Goal: Check status: Check status

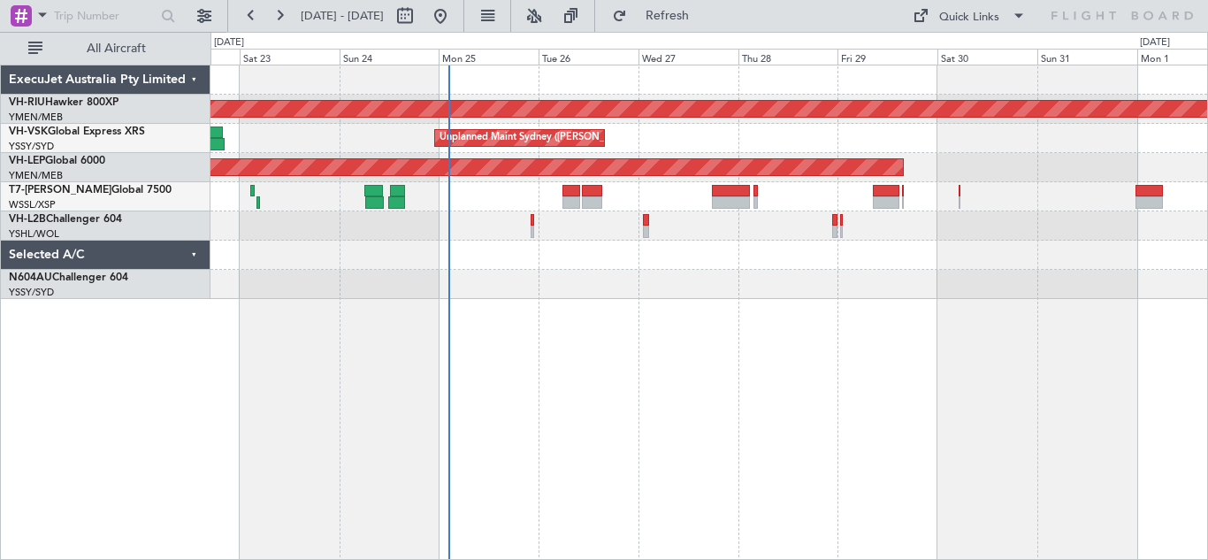
click at [773, 337] on div "Planned Maint [GEOGRAPHIC_DATA] ([GEOGRAPHIC_DATA]) Unplanned Maint Sydney ([PE…" at bounding box center [708, 312] width 997 height 495
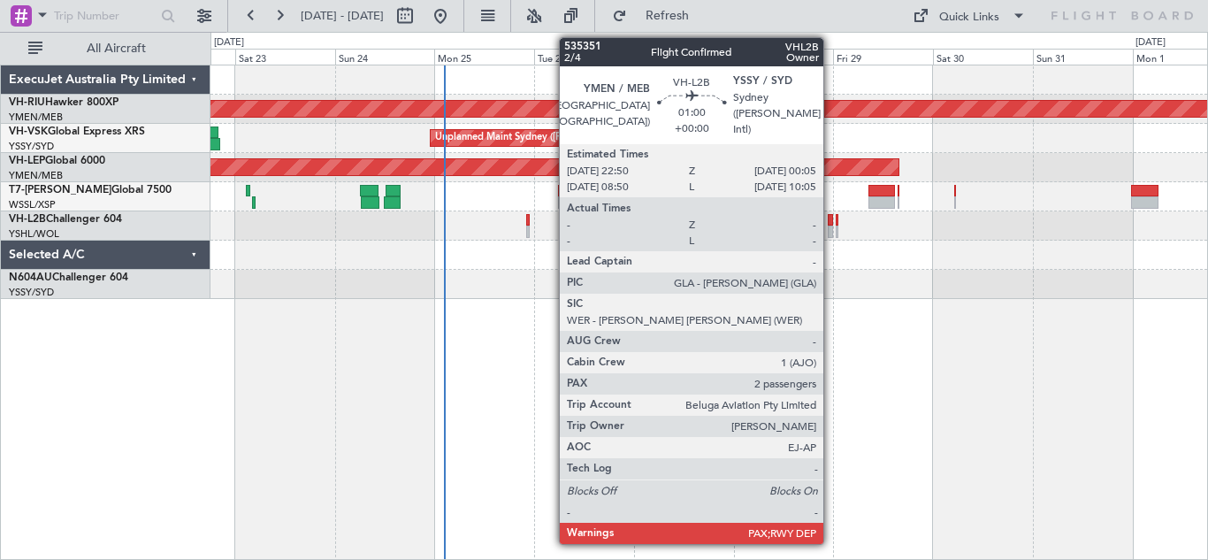
click at [831, 225] on div at bounding box center [829, 231] width 5 height 12
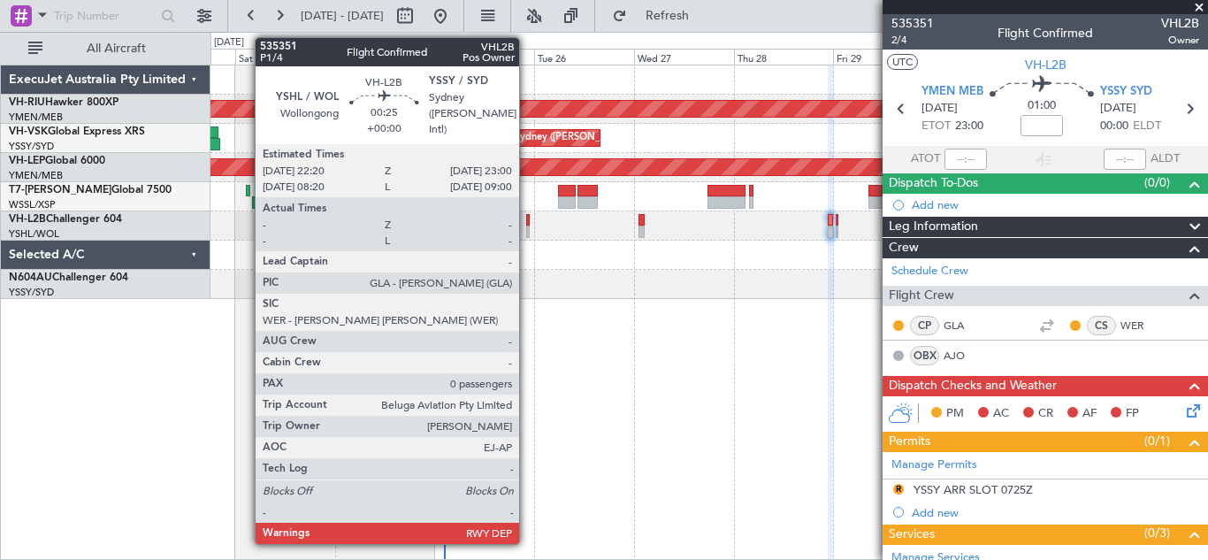
click at [527, 225] on div at bounding box center [528, 231] width 4 height 12
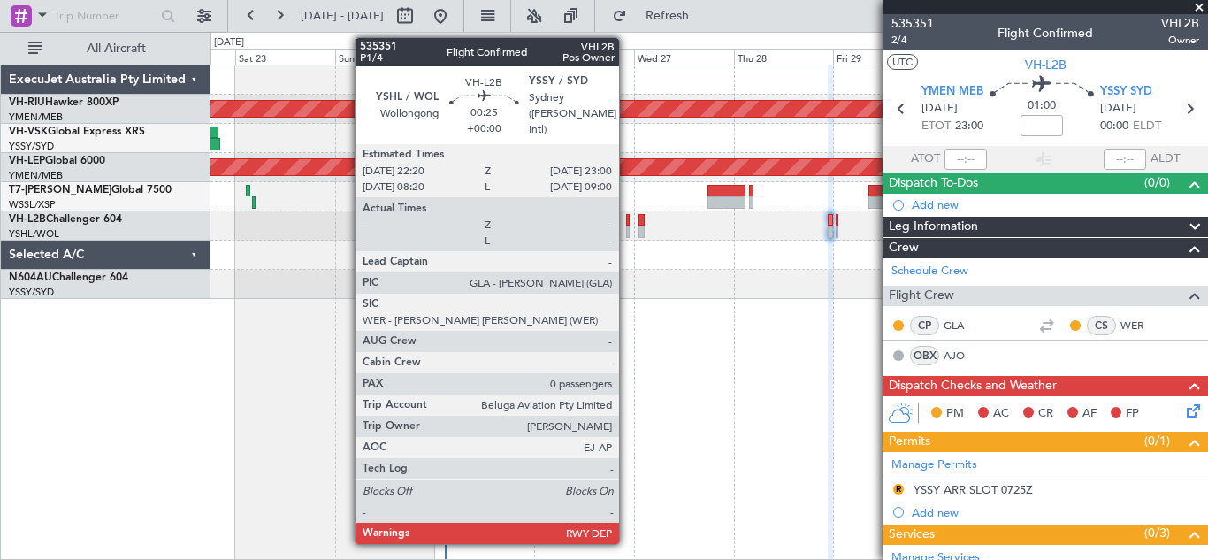
click at [627, 223] on div at bounding box center [628, 220] width 4 height 12
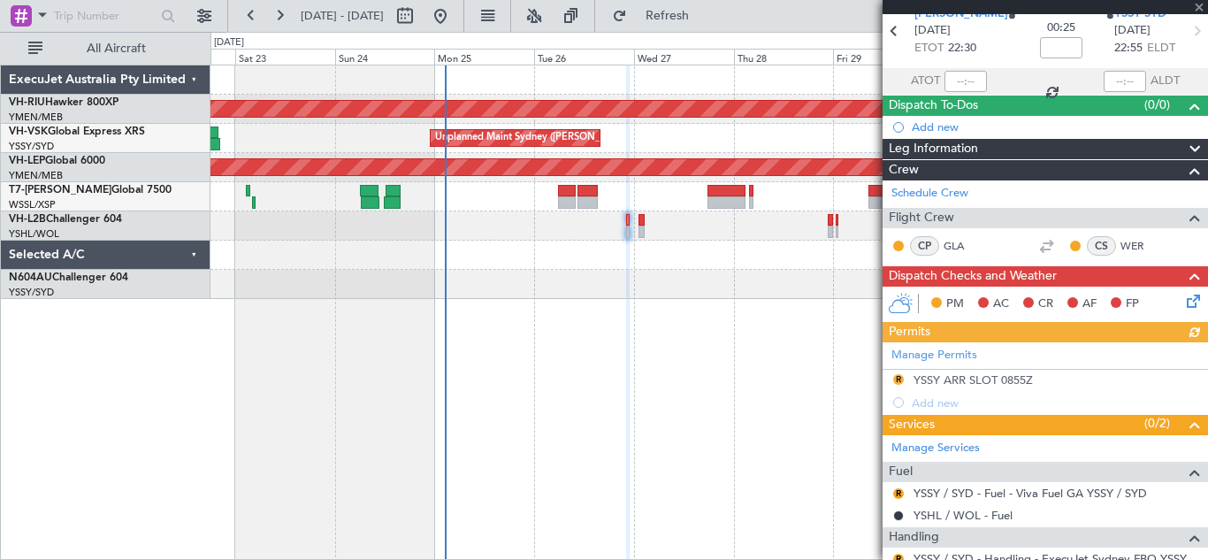
scroll to position [159, 0]
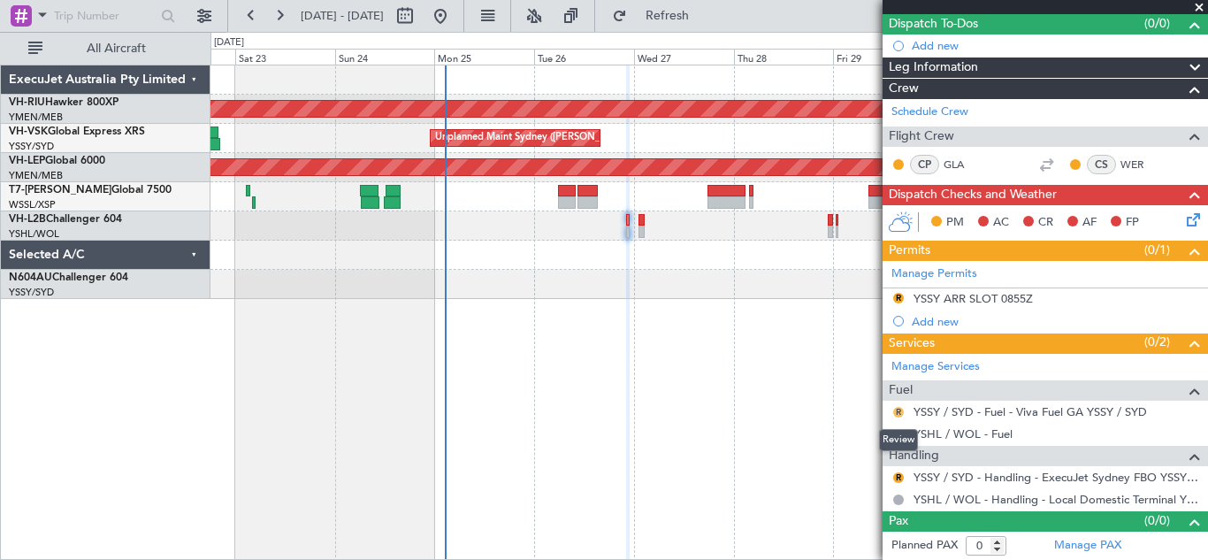
click at [897, 409] on button "R" at bounding box center [898, 412] width 11 height 11
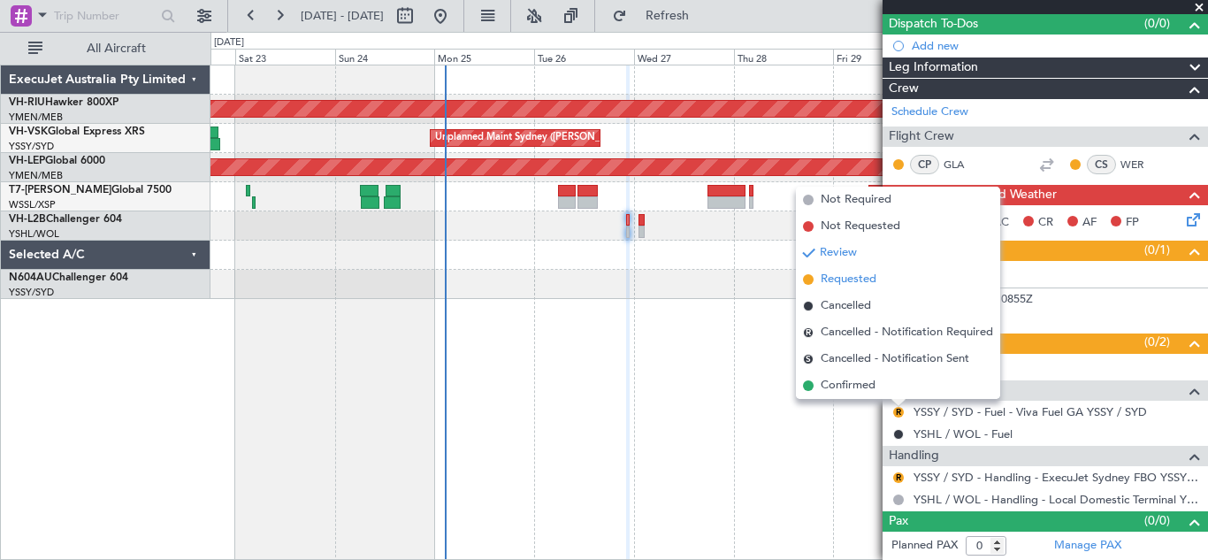
click at [831, 277] on span "Requested" at bounding box center [848, 280] width 56 height 18
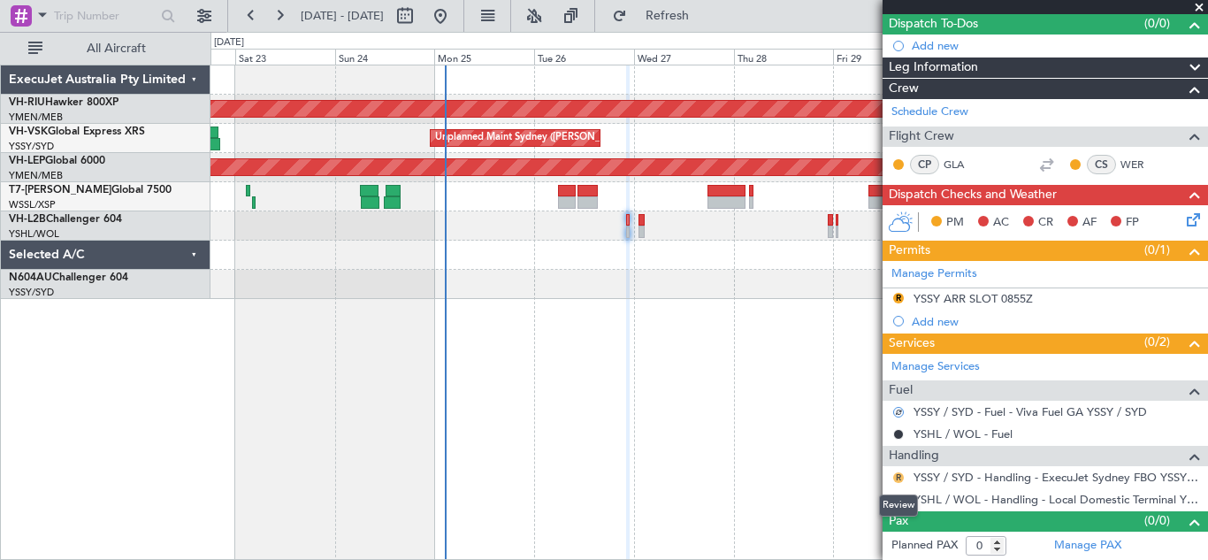
click at [897, 476] on button "R" at bounding box center [898, 477] width 11 height 11
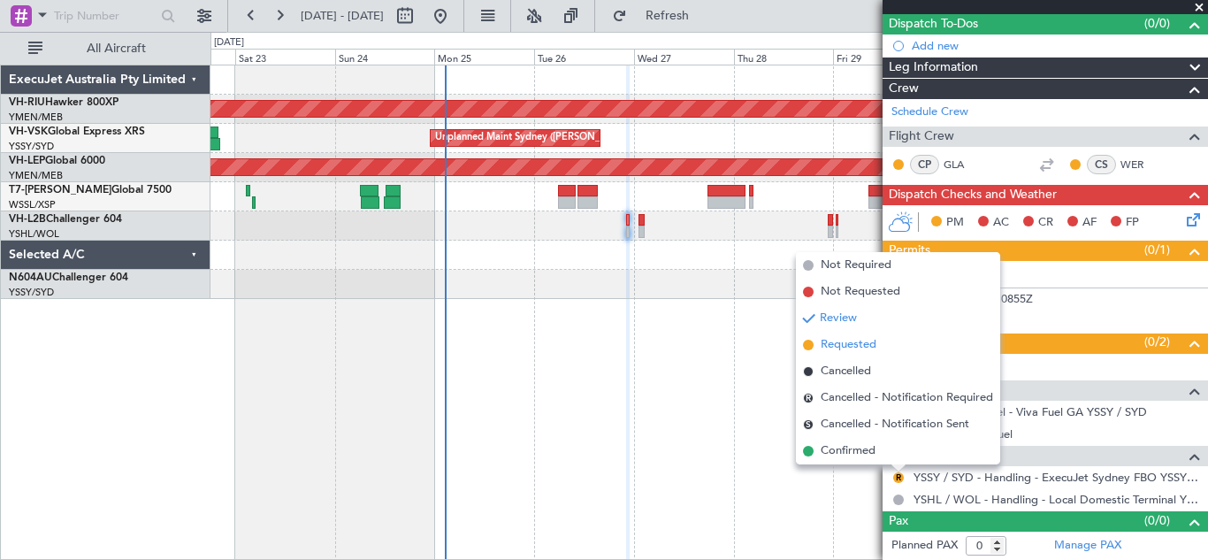
click at [837, 347] on span "Requested" at bounding box center [848, 345] width 56 height 18
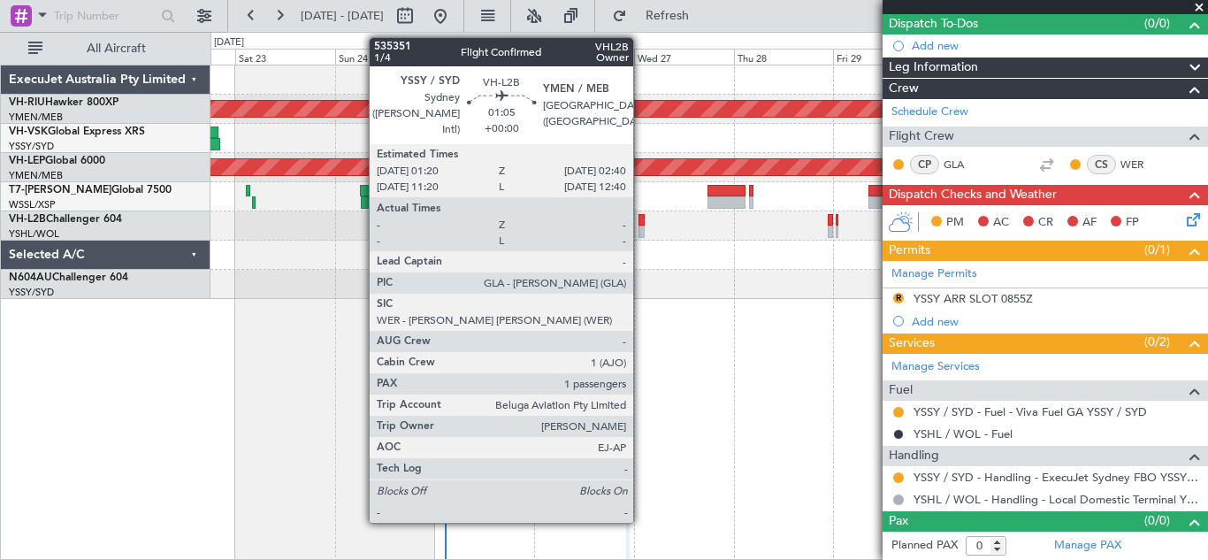
click at [641, 225] on div at bounding box center [641, 231] width 6 height 12
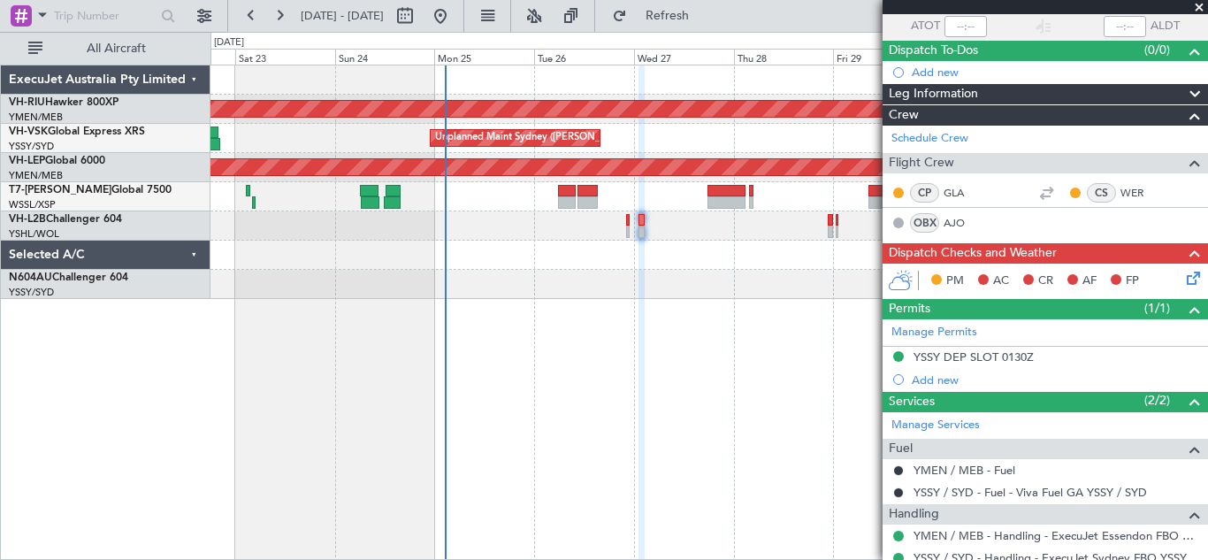
scroll to position [70, 0]
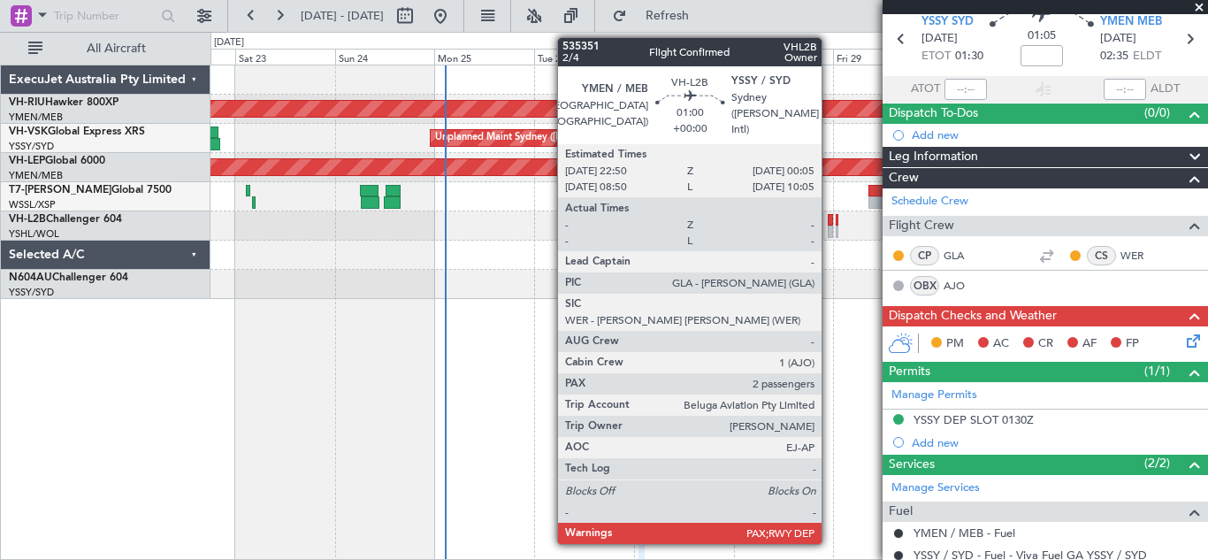
click at [829, 227] on div at bounding box center [829, 231] width 5 height 12
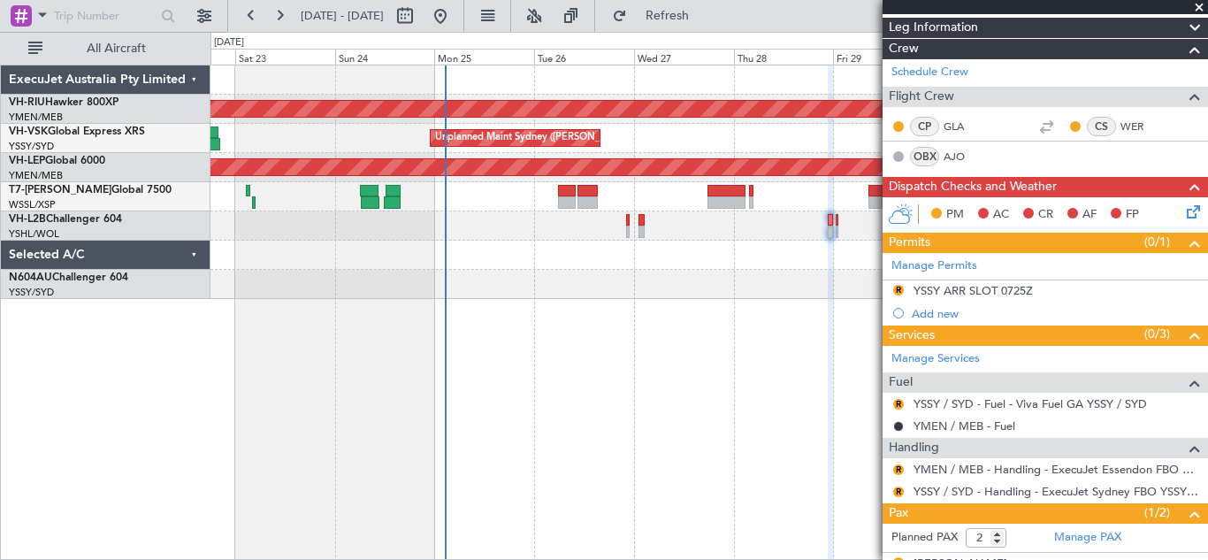
scroll to position [268, 0]
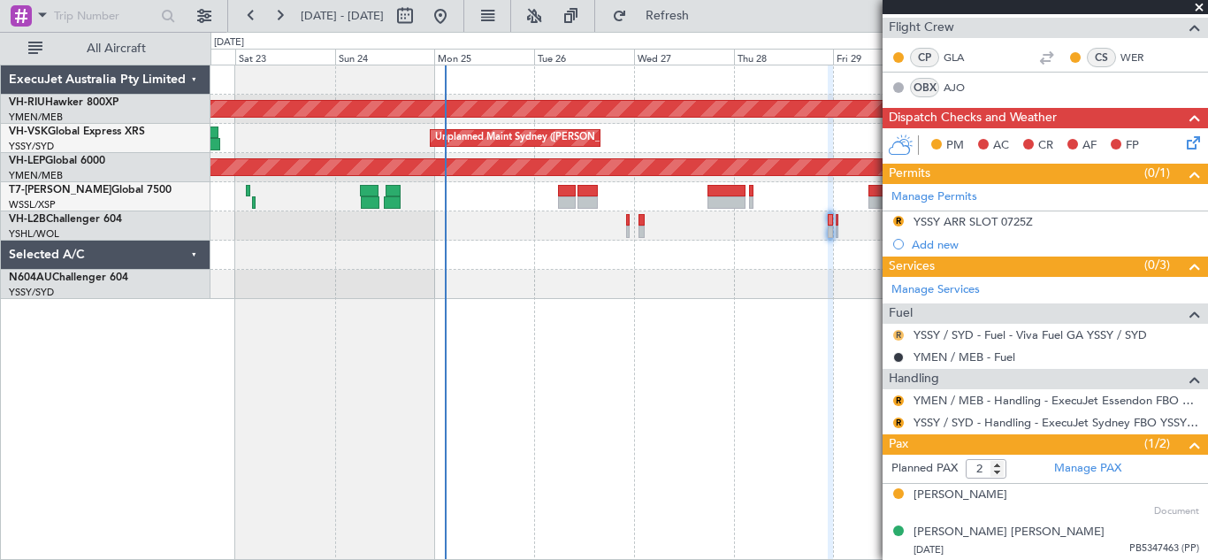
click at [898, 333] on button "R" at bounding box center [898, 335] width 11 height 11
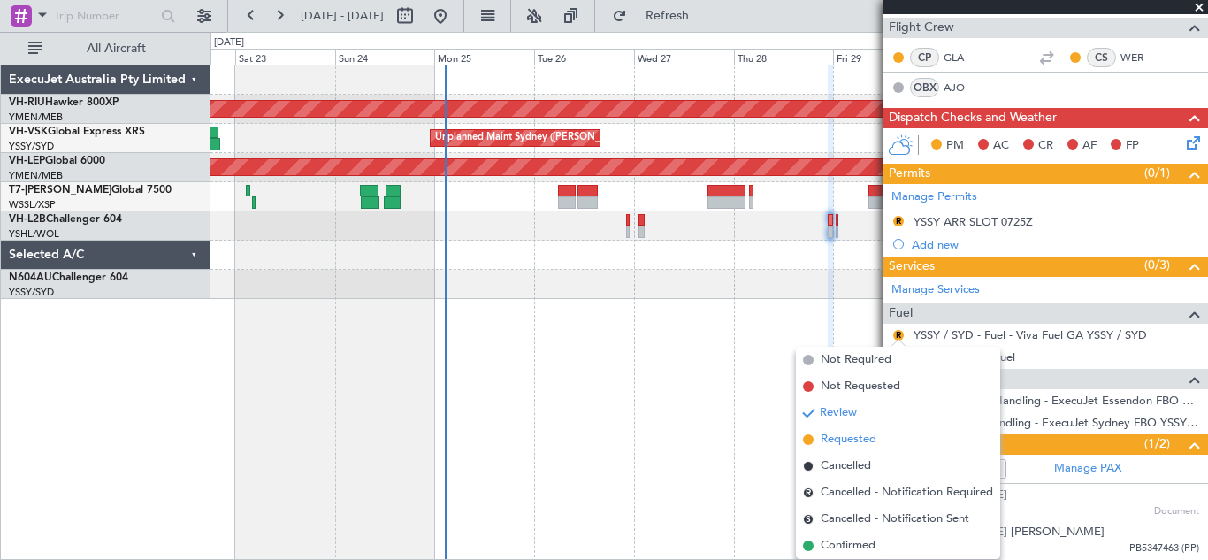
click at [855, 439] on span "Requested" at bounding box center [848, 440] width 56 height 18
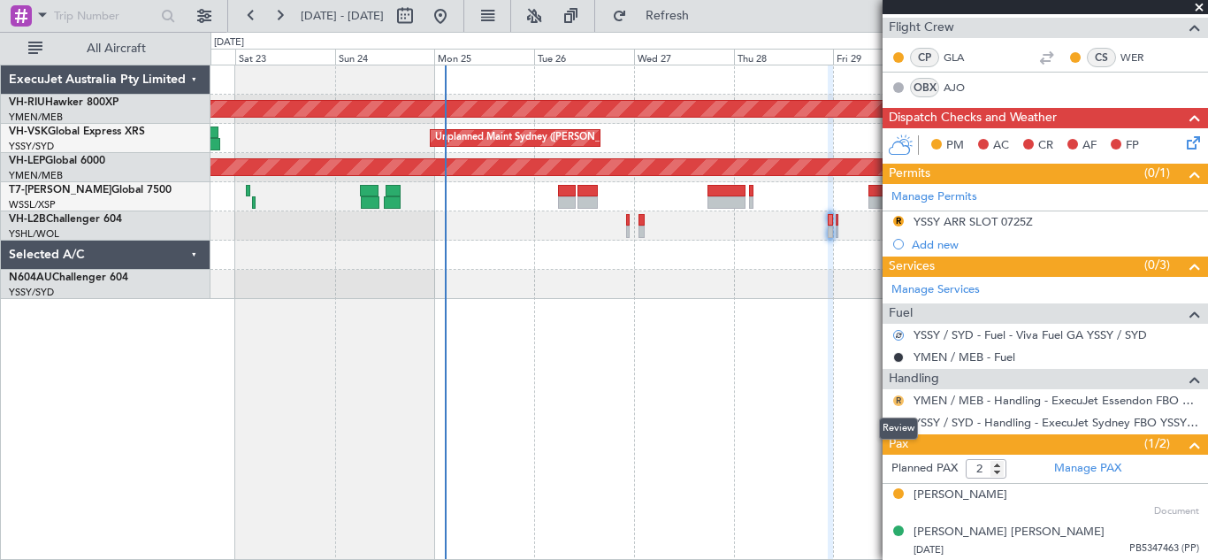
click at [899, 395] on button "R" at bounding box center [898, 400] width 11 height 11
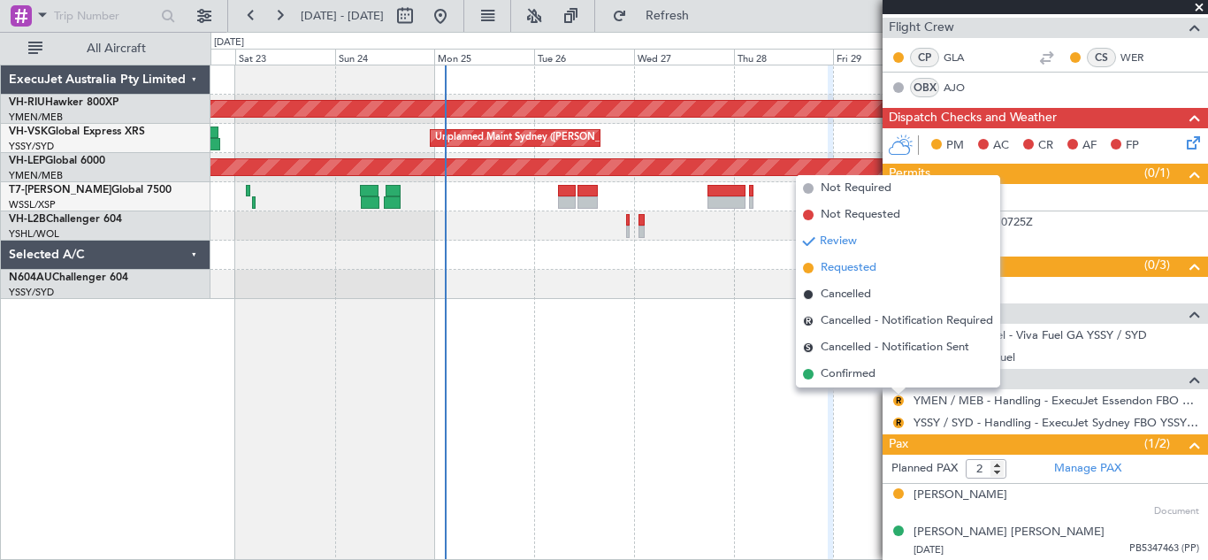
click at [845, 267] on span "Requested" at bounding box center [848, 268] width 56 height 18
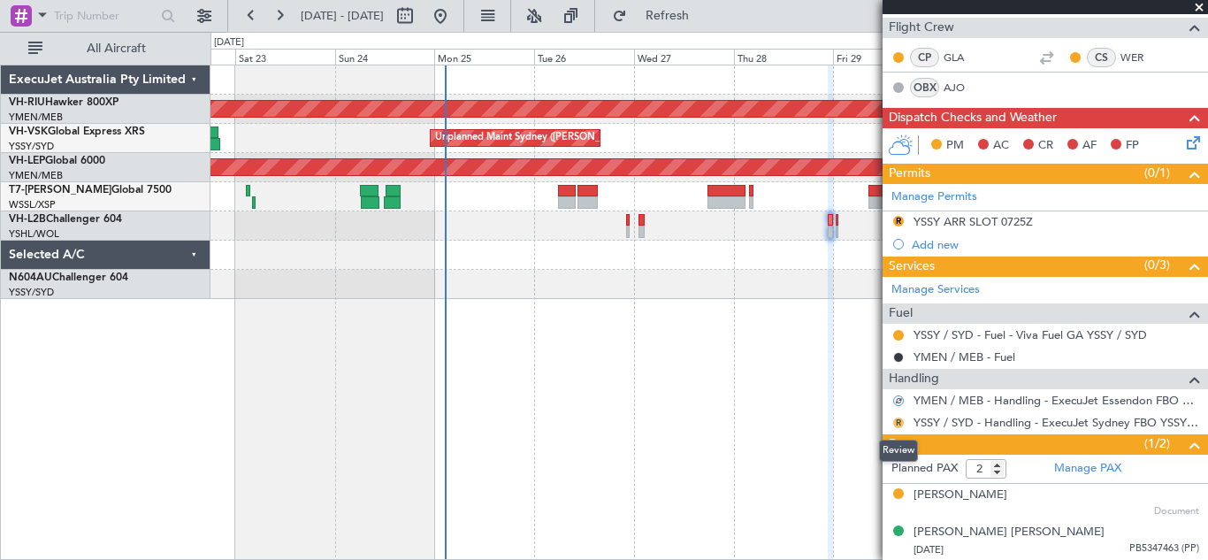
click at [896, 422] on button "R" at bounding box center [898, 422] width 11 height 11
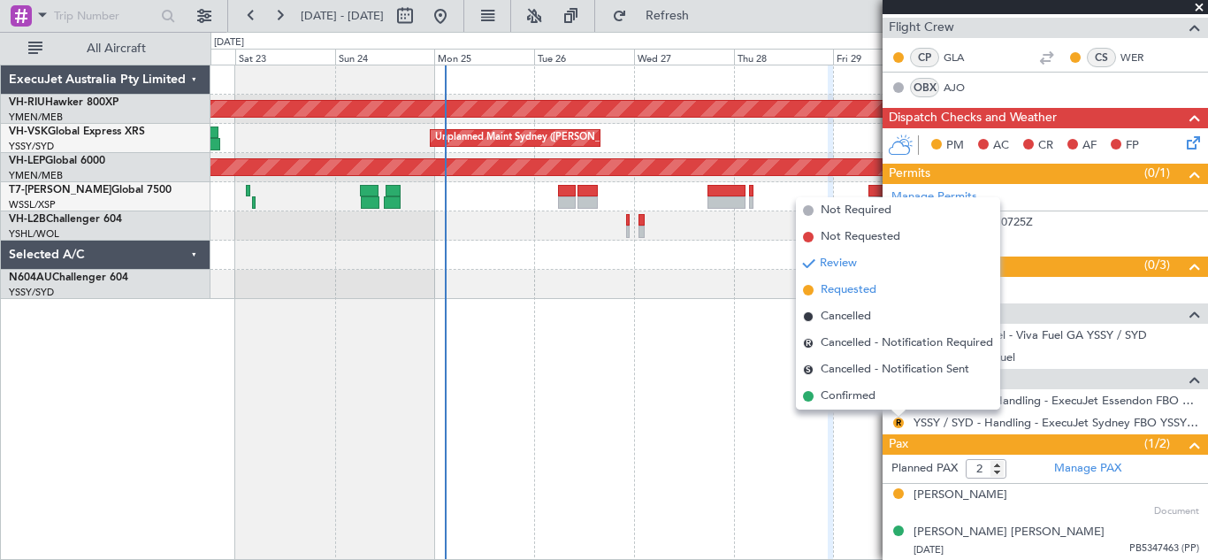
click at [846, 290] on span "Requested" at bounding box center [848, 290] width 56 height 18
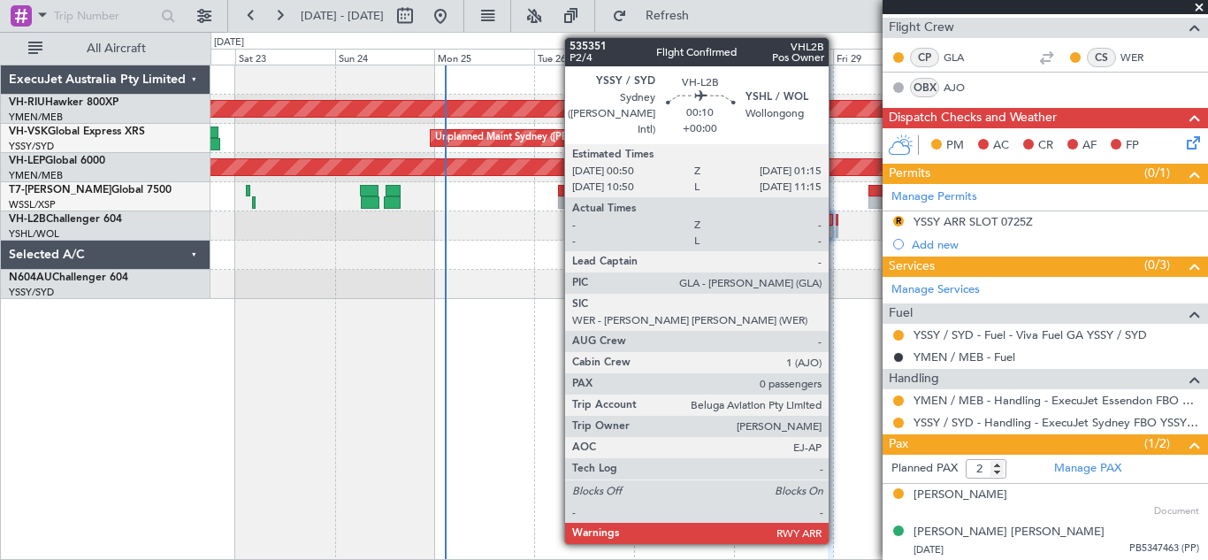
click at [836, 227] on div at bounding box center [836, 231] width 2 height 12
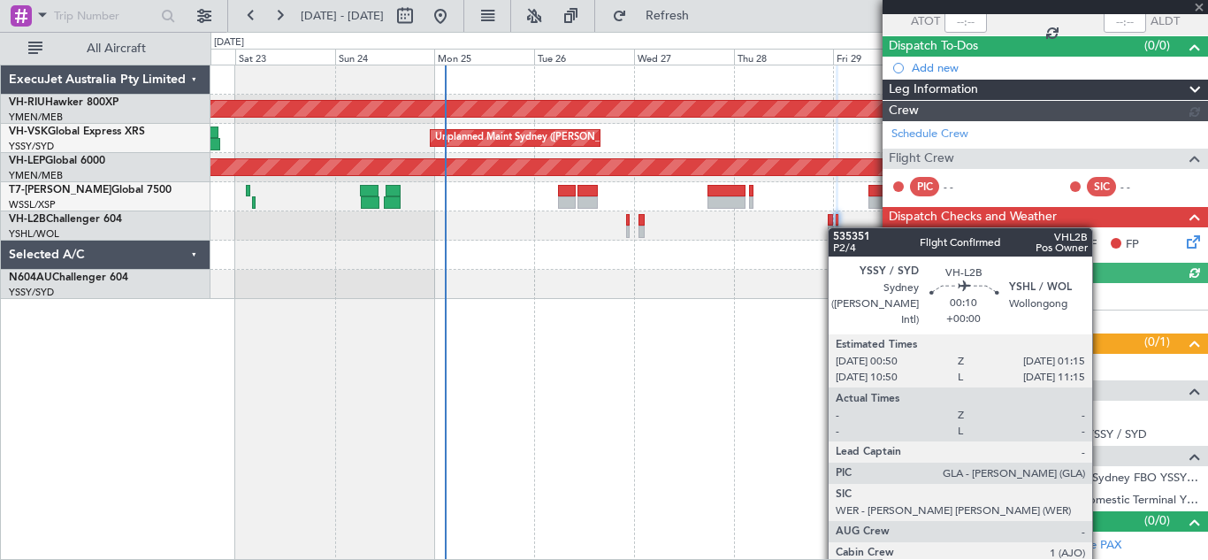
scroll to position [169, 0]
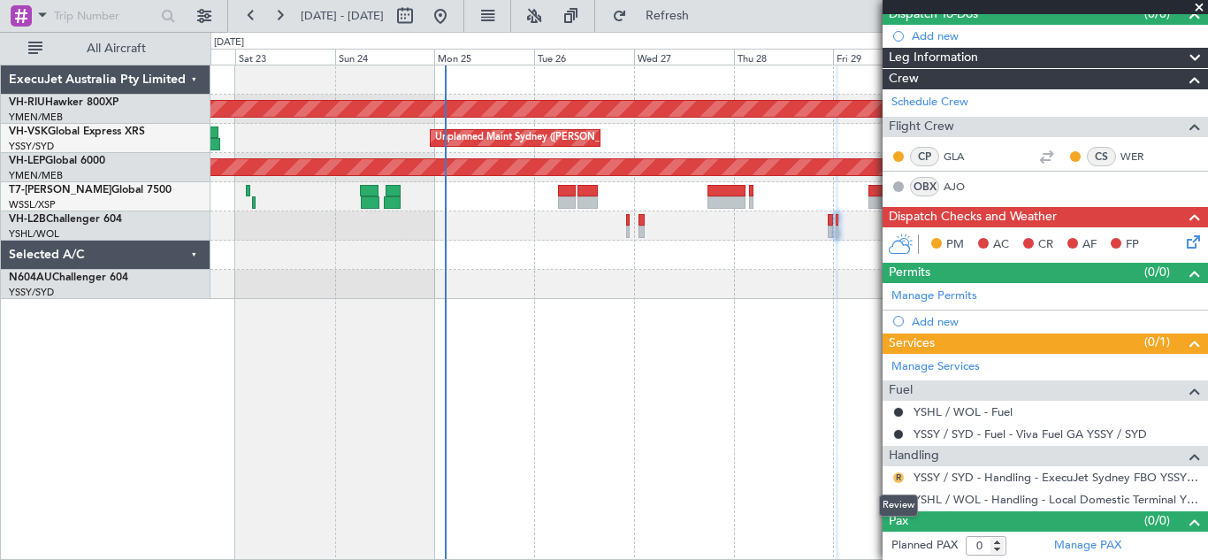
click at [900, 475] on button "R" at bounding box center [898, 477] width 11 height 11
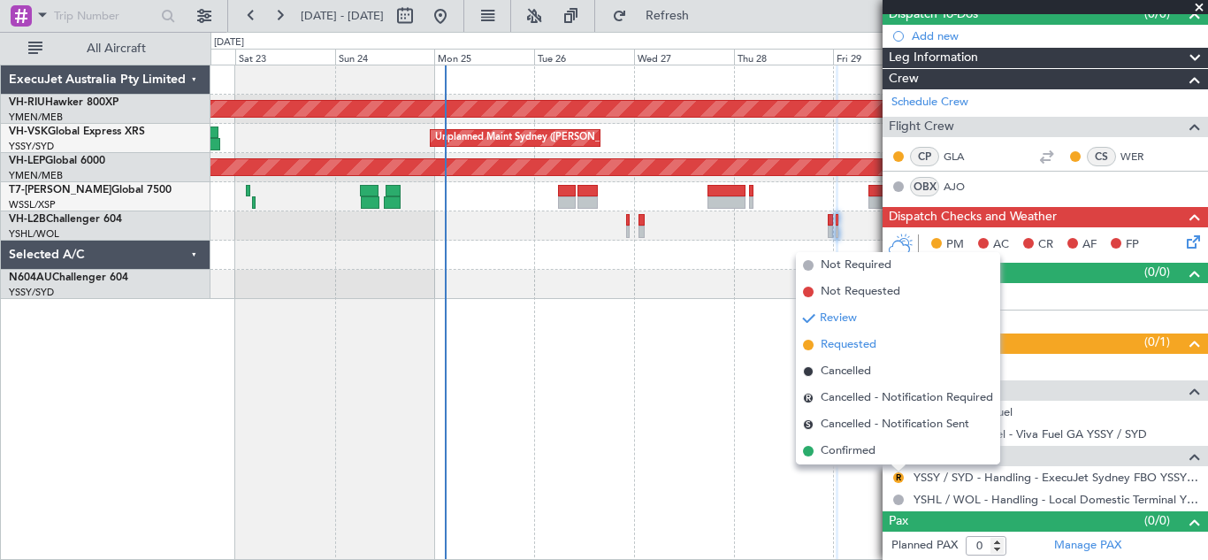
click at [833, 344] on span "Requested" at bounding box center [848, 345] width 56 height 18
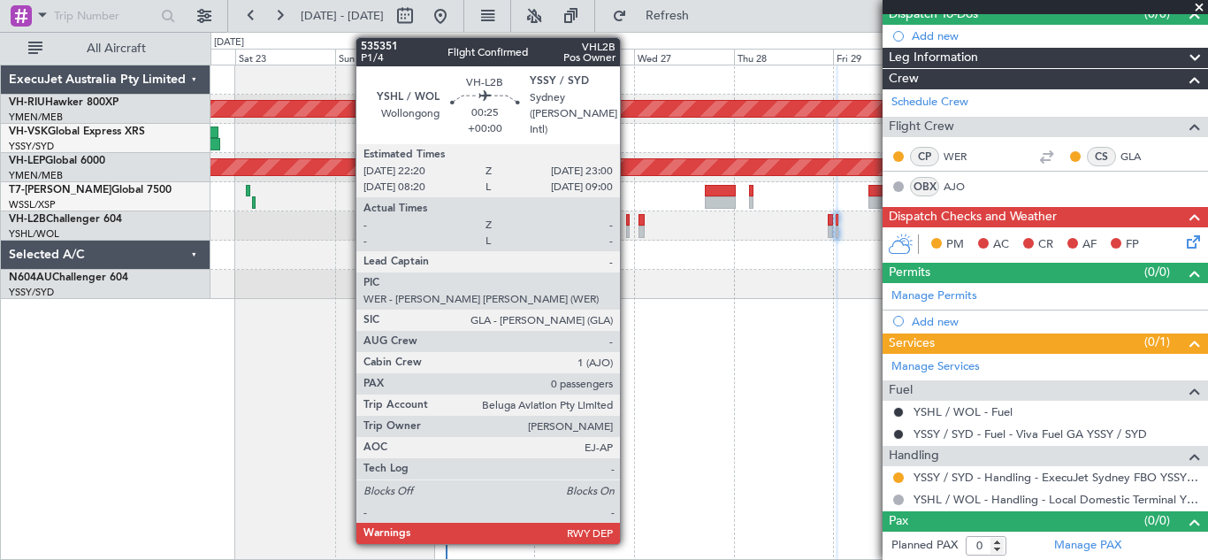
click at [628, 225] on div at bounding box center [628, 231] width 4 height 12
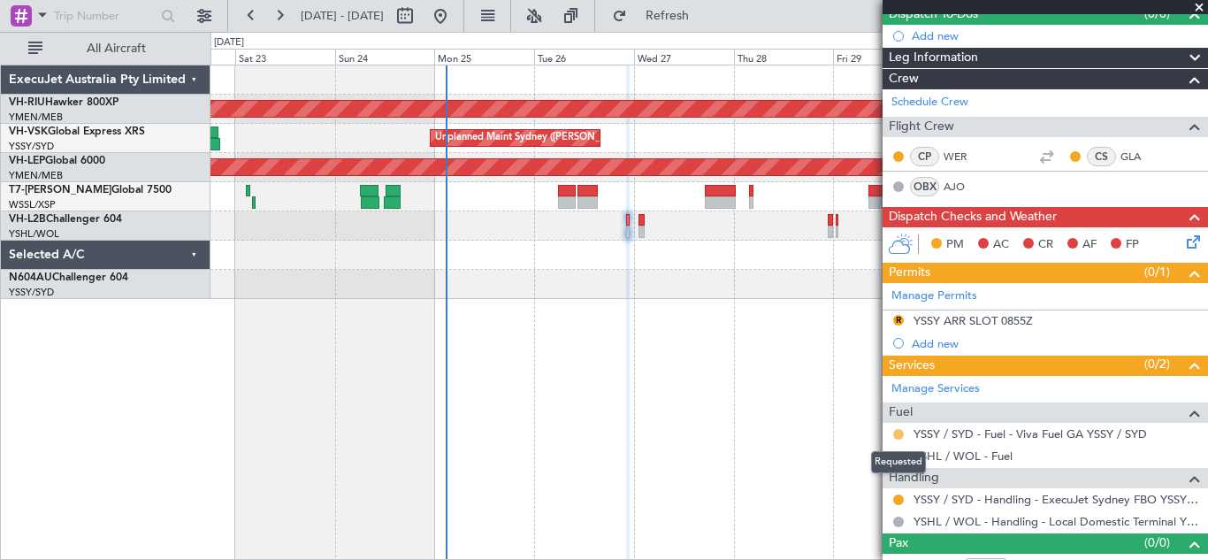
click at [895, 437] on button at bounding box center [898, 434] width 11 height 11
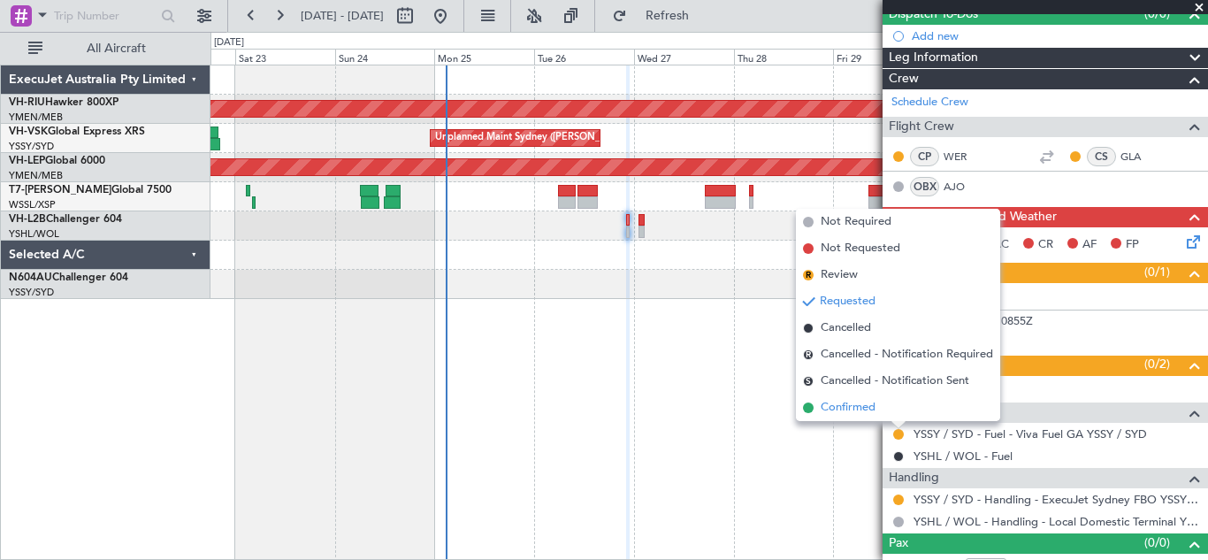
click at [850, 408] on span "Confirmed" at bounding box center [847, 408] width 55 height 18
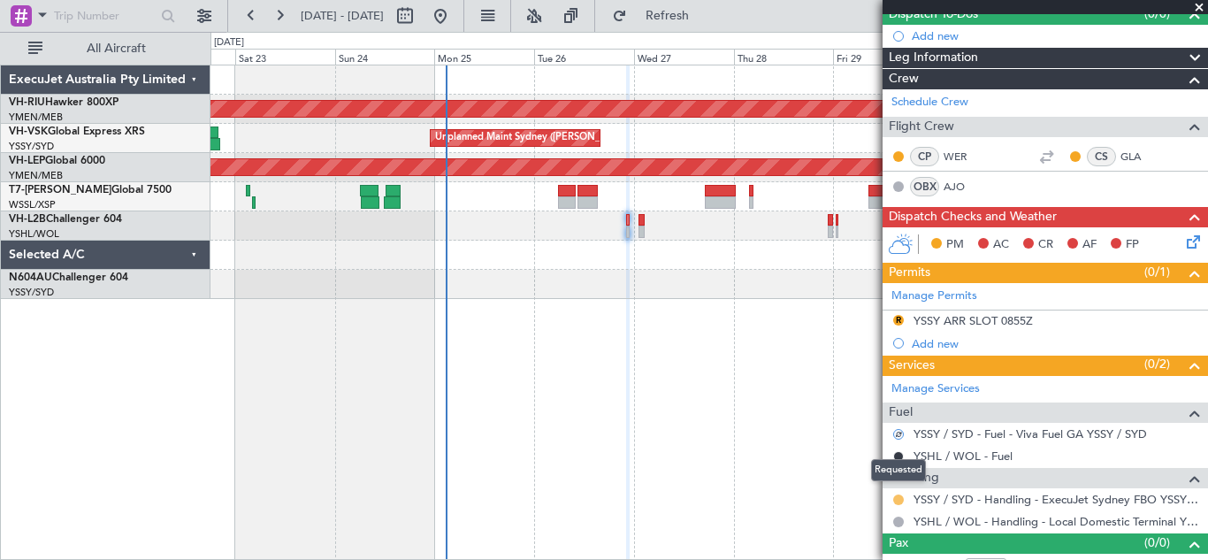
click at [899, 500] on button at bounding box center [898, 499] width 11 height 11
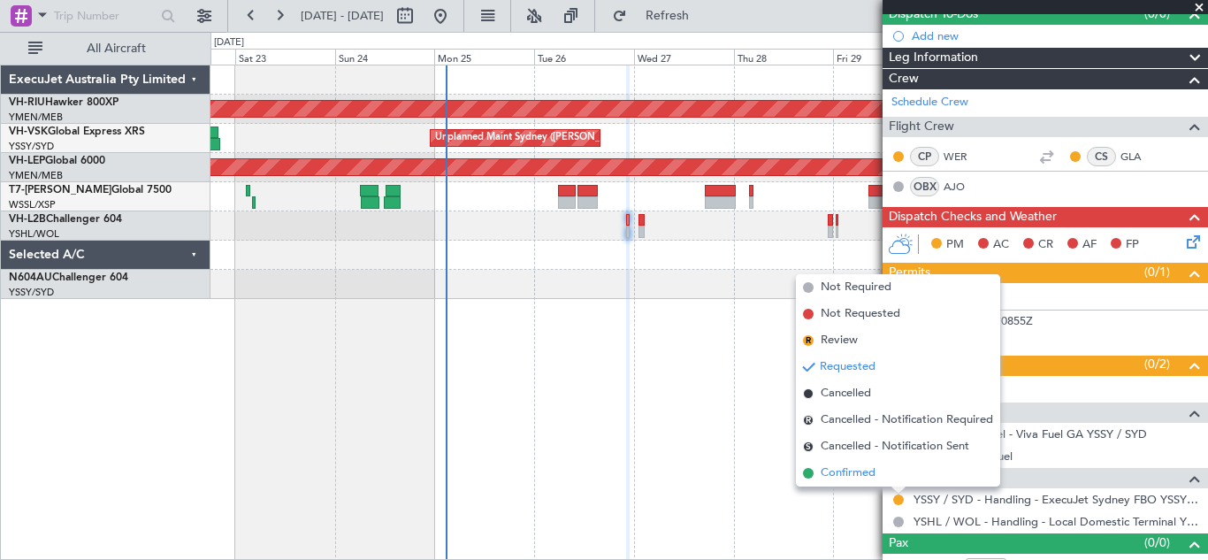
click at [832, 476] on span "Confirmed" at bounding box center [847, 473] width 55 height 18
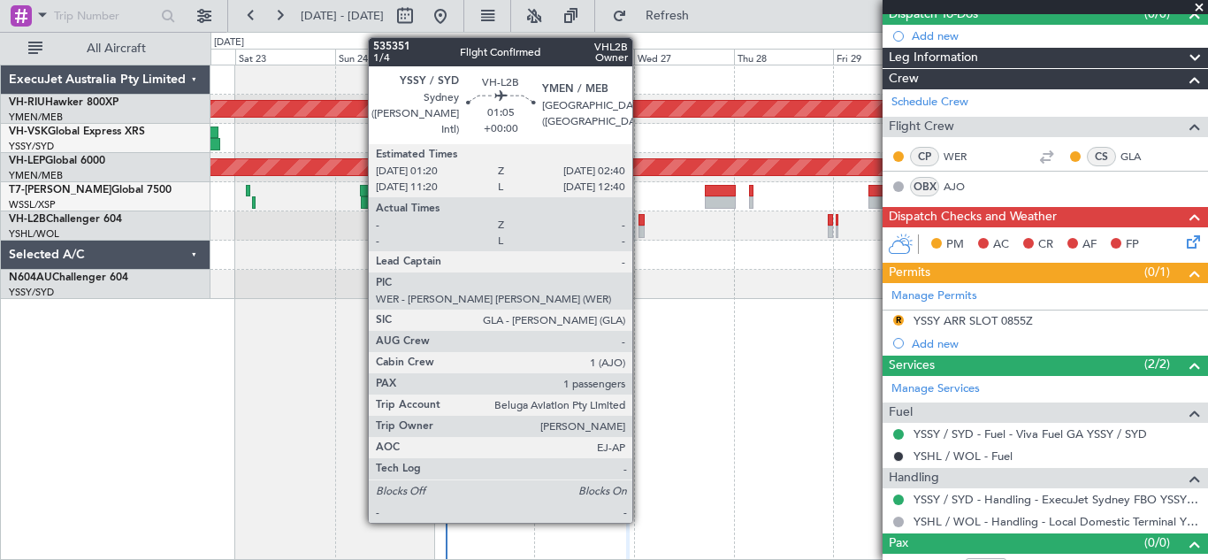
click at [640, 225] on div at bounding box center [641, 220] width 6 height 12
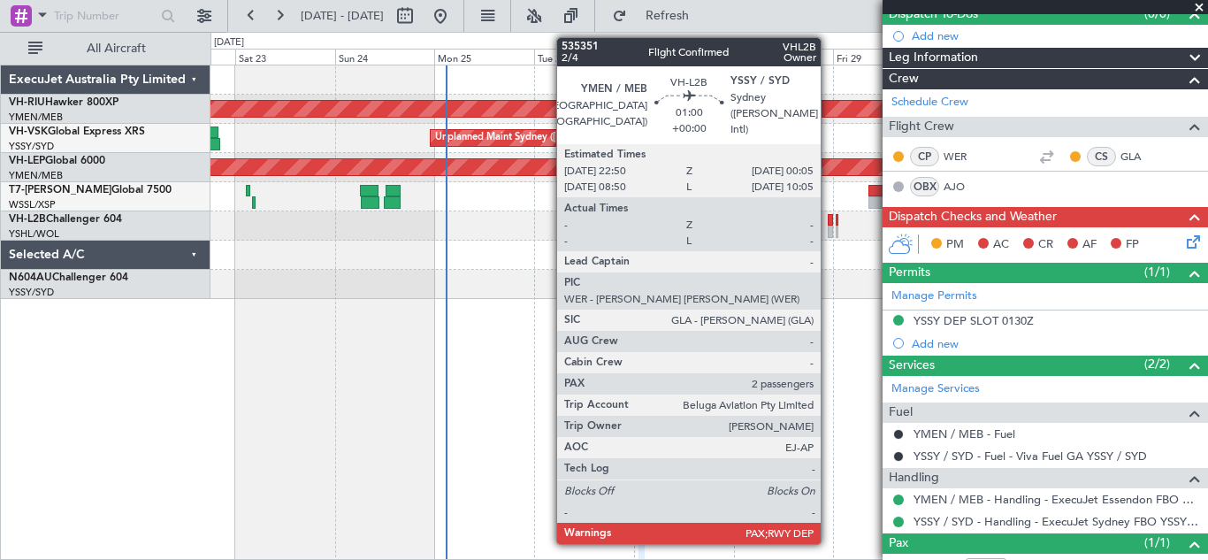
click at [828, 225] on div at bounding box center [829, 231] width 5 height 12
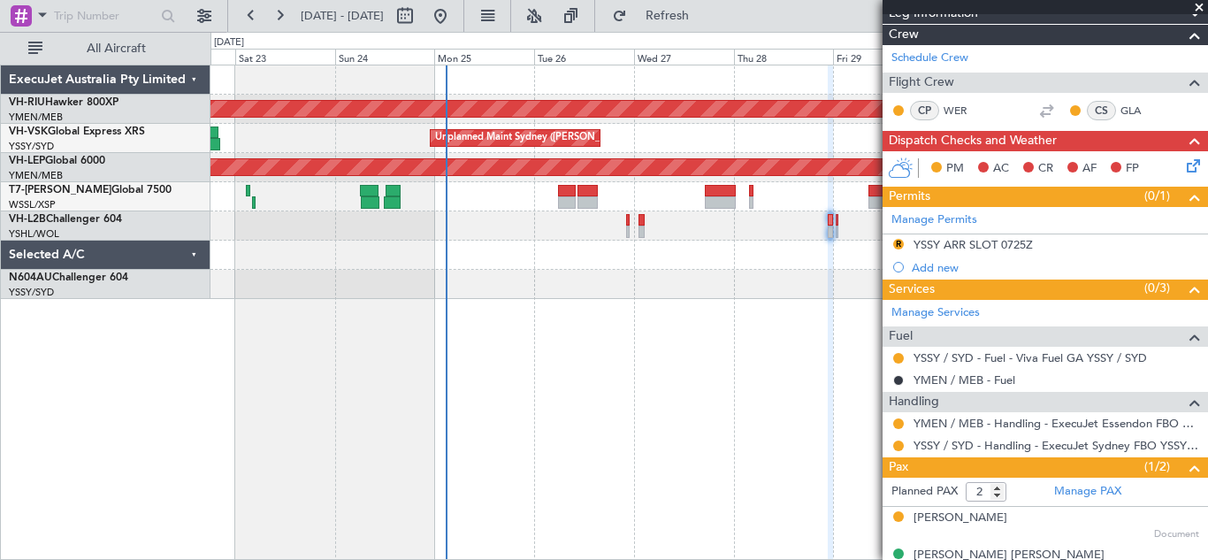
scroll to position [218, 0]
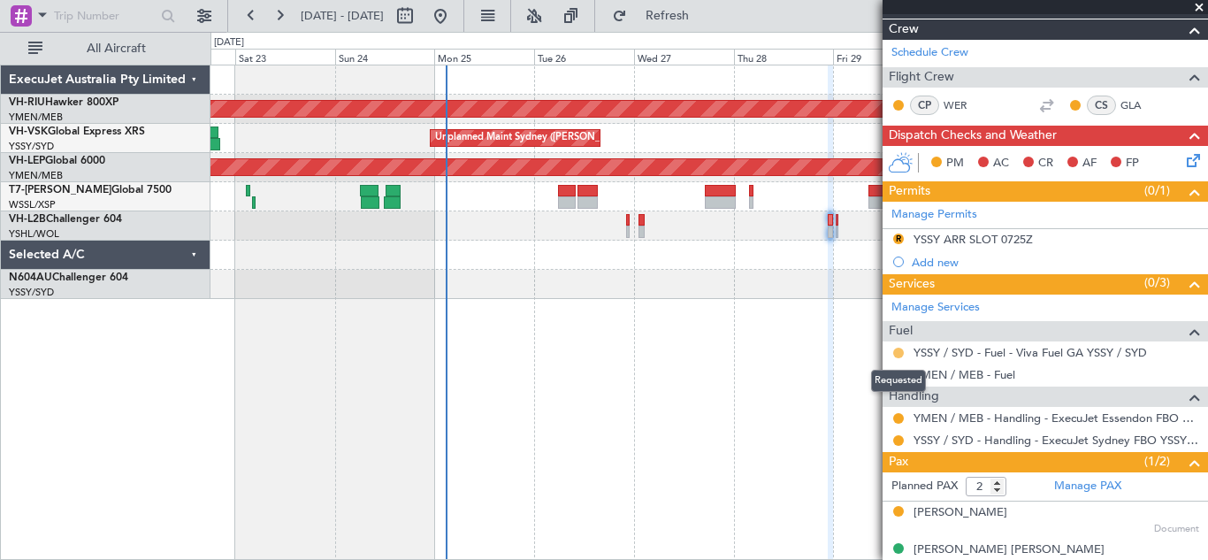
click at [898, 355] on button at bounding box center [898, 352] width 11 height 11
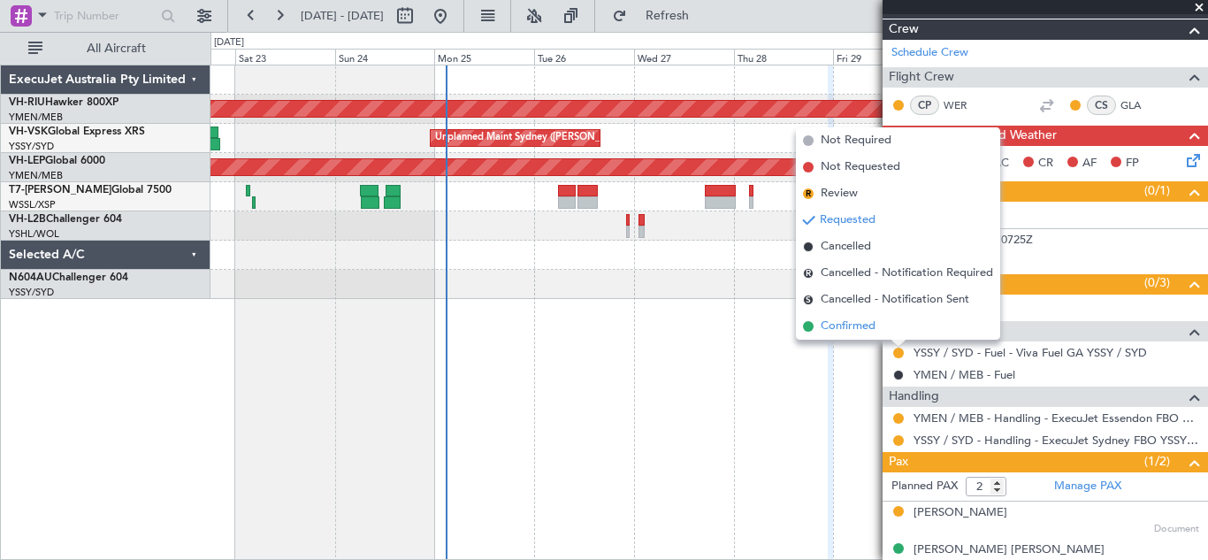
click at [850, 334] on span "Confirmed" at bounding box center [847, 326] width 55 height 18
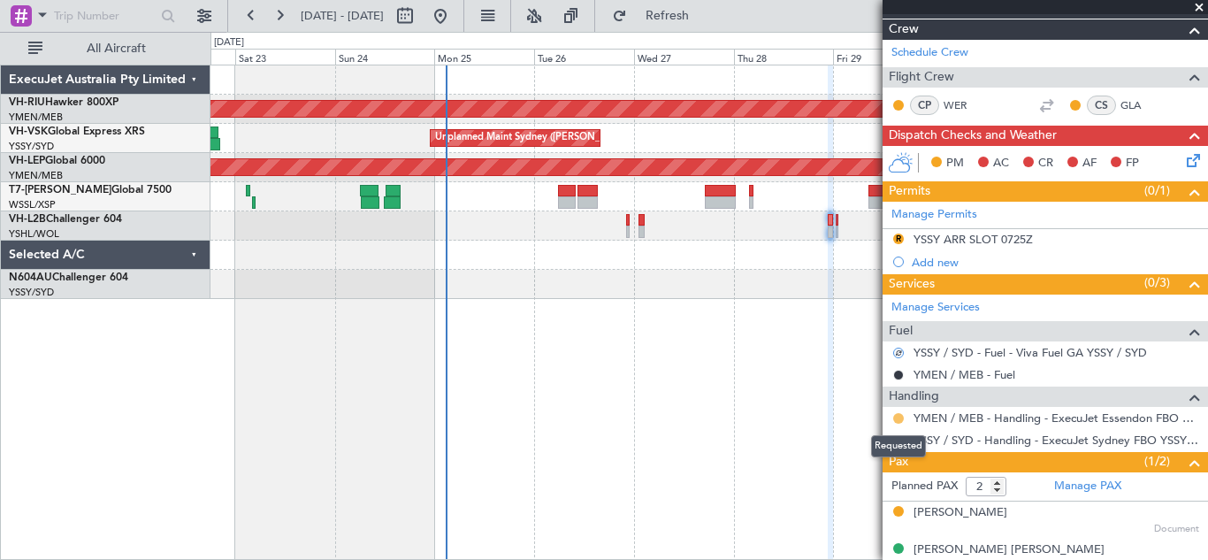
click at [899, 419] on button at bounding box center [898, 418] width 11 height 11
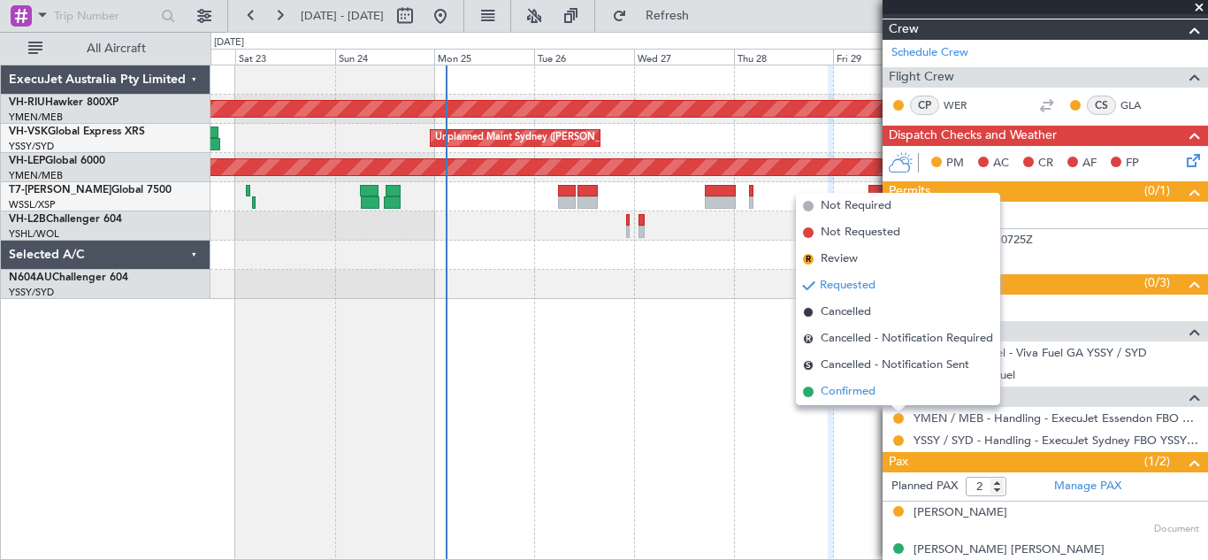
click at [842, 390] on span "Confirmed" at bounding box center [847, 392] width 55 height 18
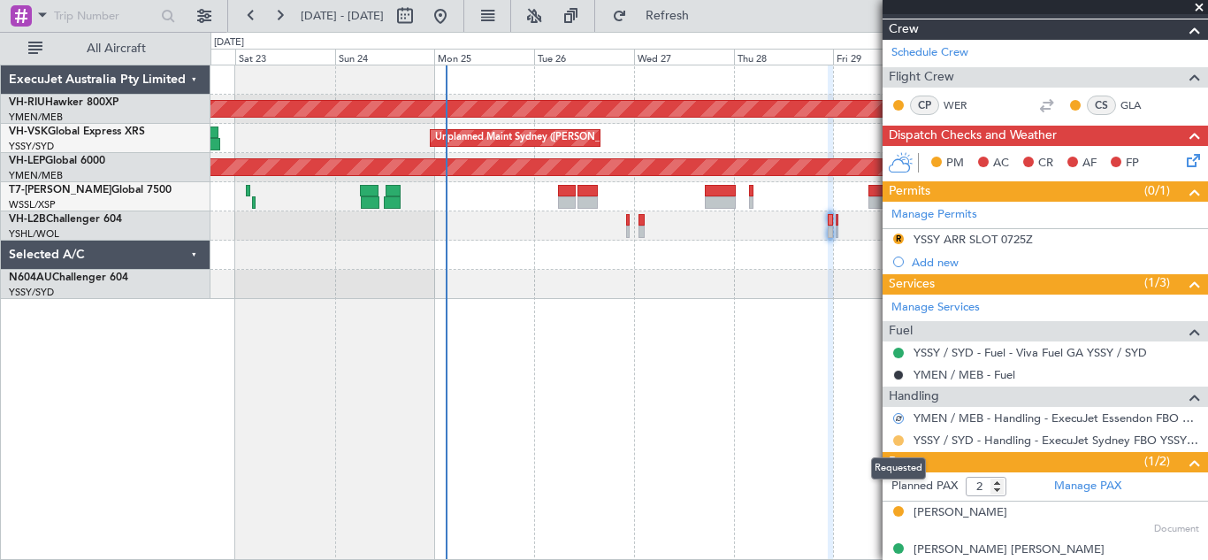
click at [898, 439] on button at bounding box center [898, 440] width 11 height 11
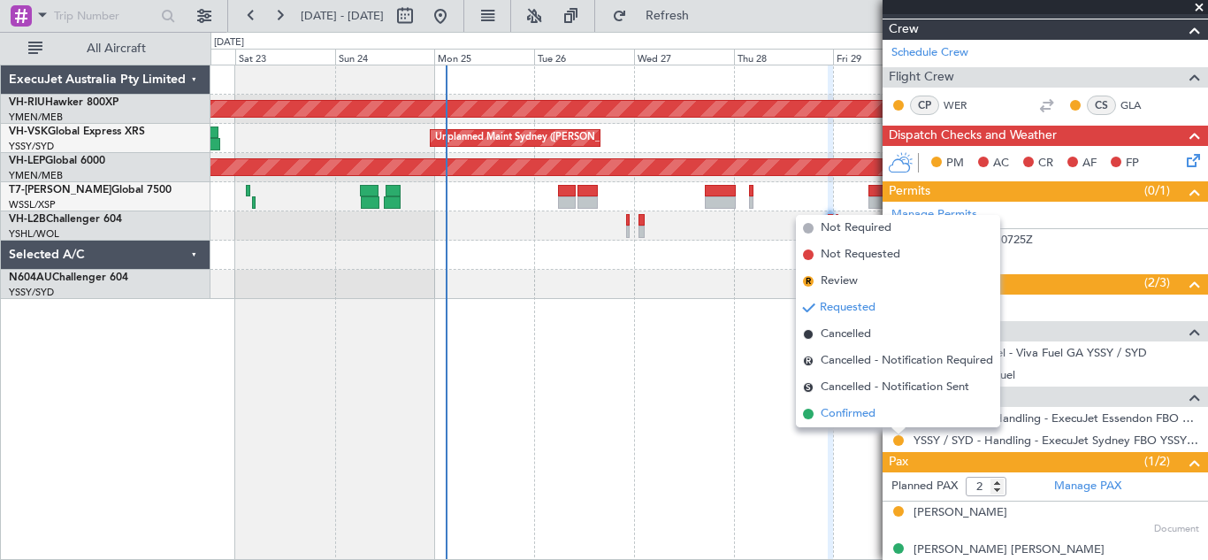
click at [843, 416] on span "Confirmed" at bounding box center [847, 414] width 55 height 18
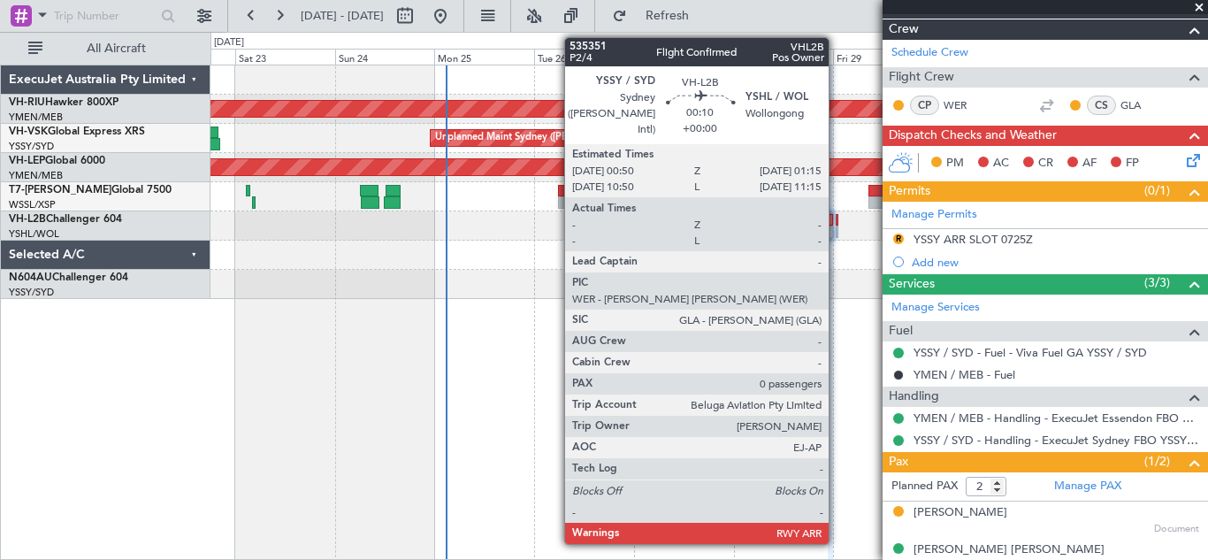
click at [836, 226] on div at bounding box center [836, 231] width 2 height 12
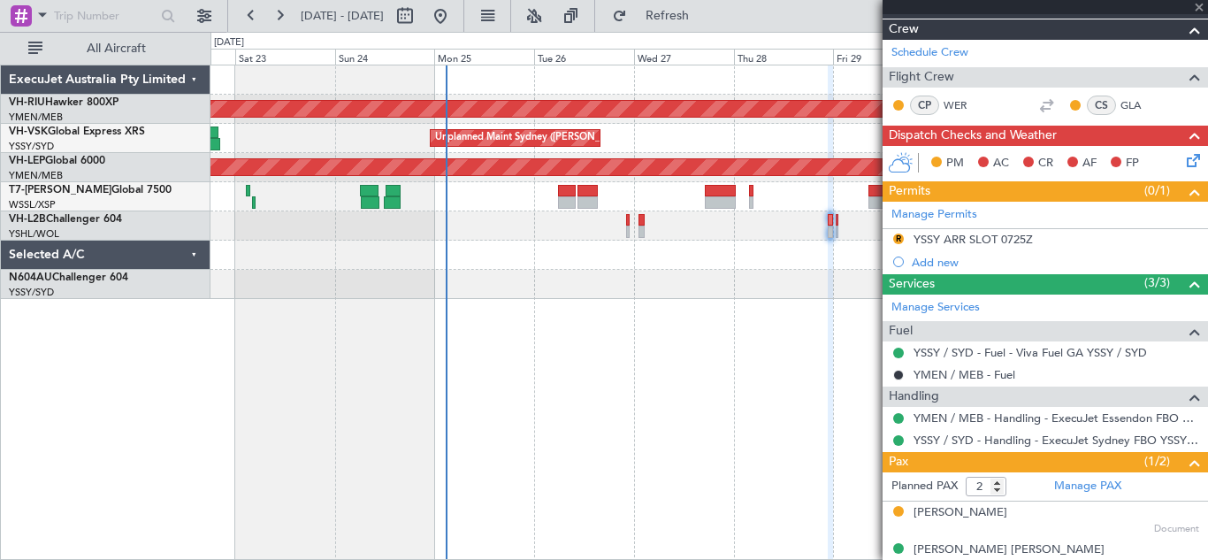
type input "0"
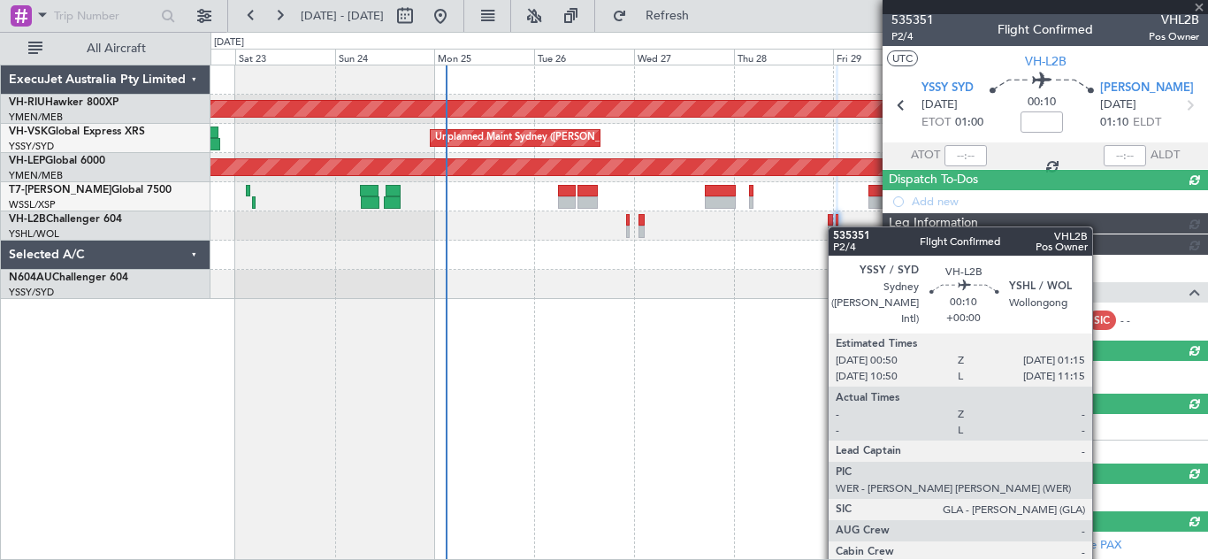
scroll to position [137, 0]
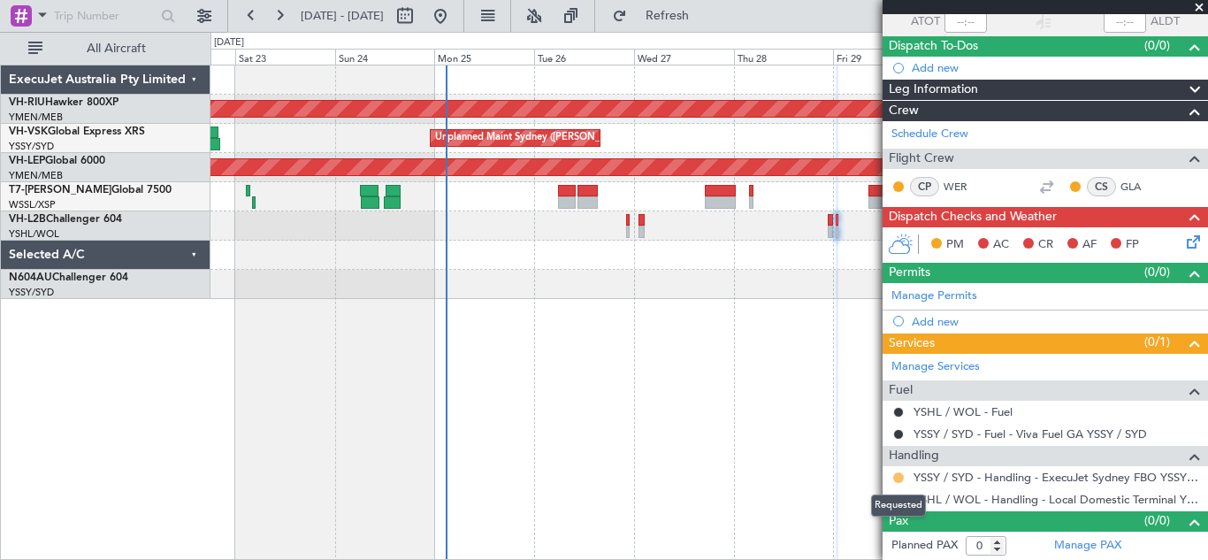
click at [900, 476] on button at bounding box center [898, 477] width 11 height 11
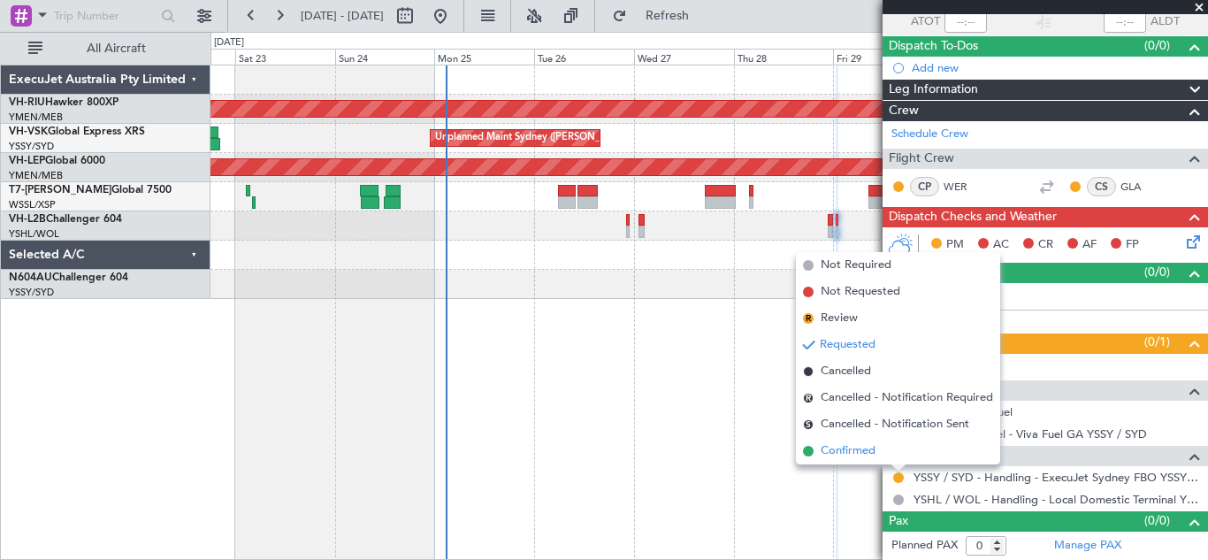
click at [836, 449] on span "Confirmed" at bounding box center [847, 451] width 55 height 18
